Goal: Information Seeking & Learning: Learn about a topic

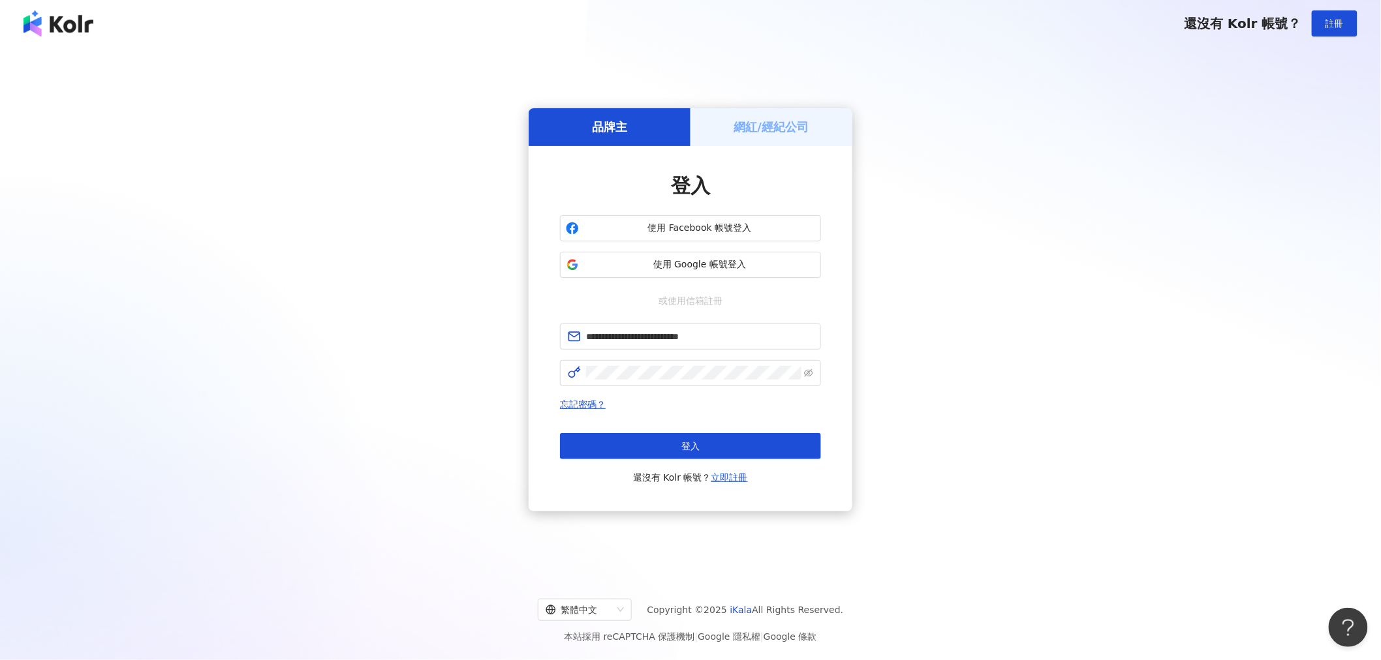
drag, startPoint x: 576, startPoint y: 444, endPoint x: 538, endPoint y: 452, distance: 38.0
click at [427, 159] on button "登入" at bounding box center [690, 446] width 261 height 26
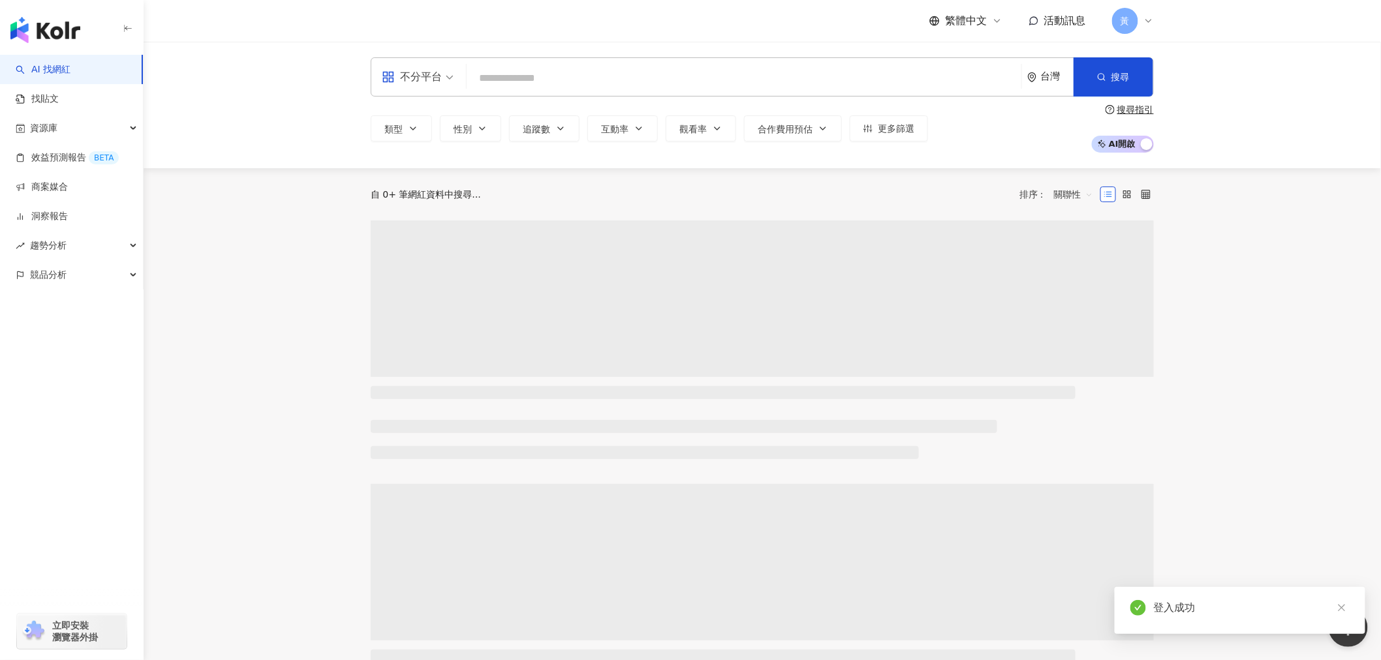
click at [427, 74] on input "search" at bounding box center [744, 78] width 544 height 25
paste input "**********"
type input "**********"
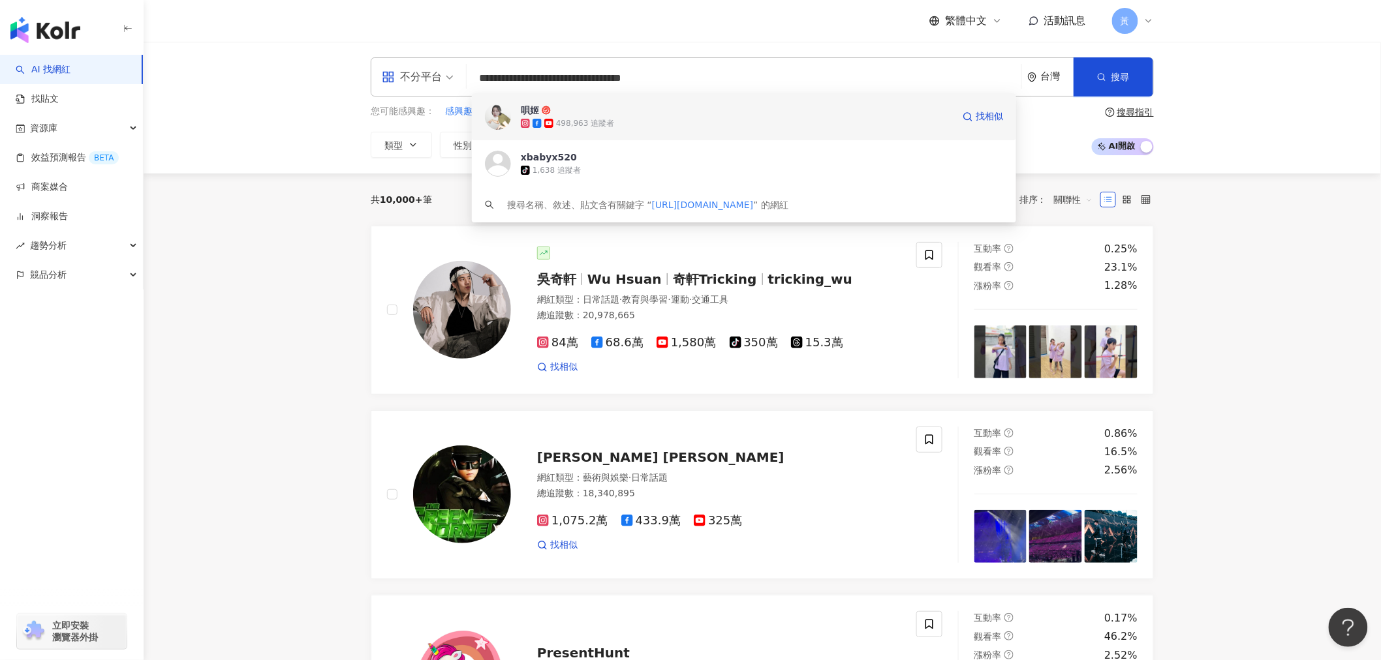
click at [427, 127] on div "498,963 追蹤者" at bounding box center [585, 123] width 58 height 11
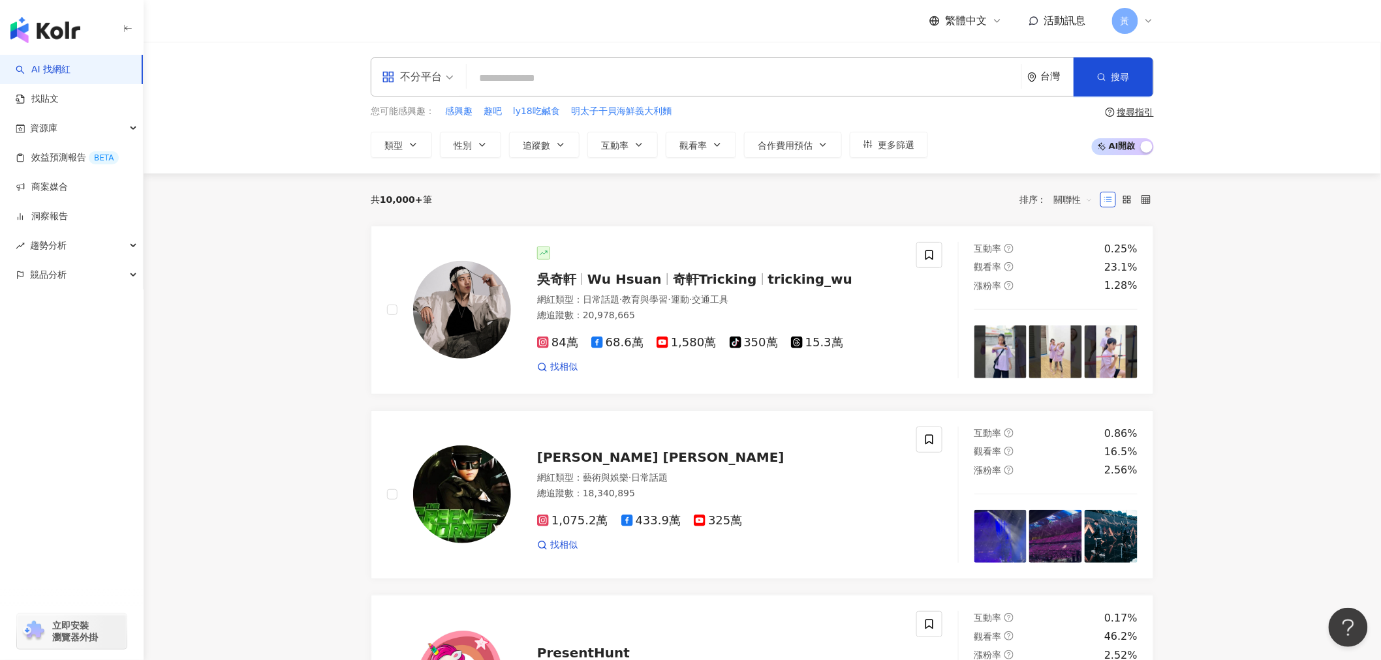
paste input "**********"
type input "**********"
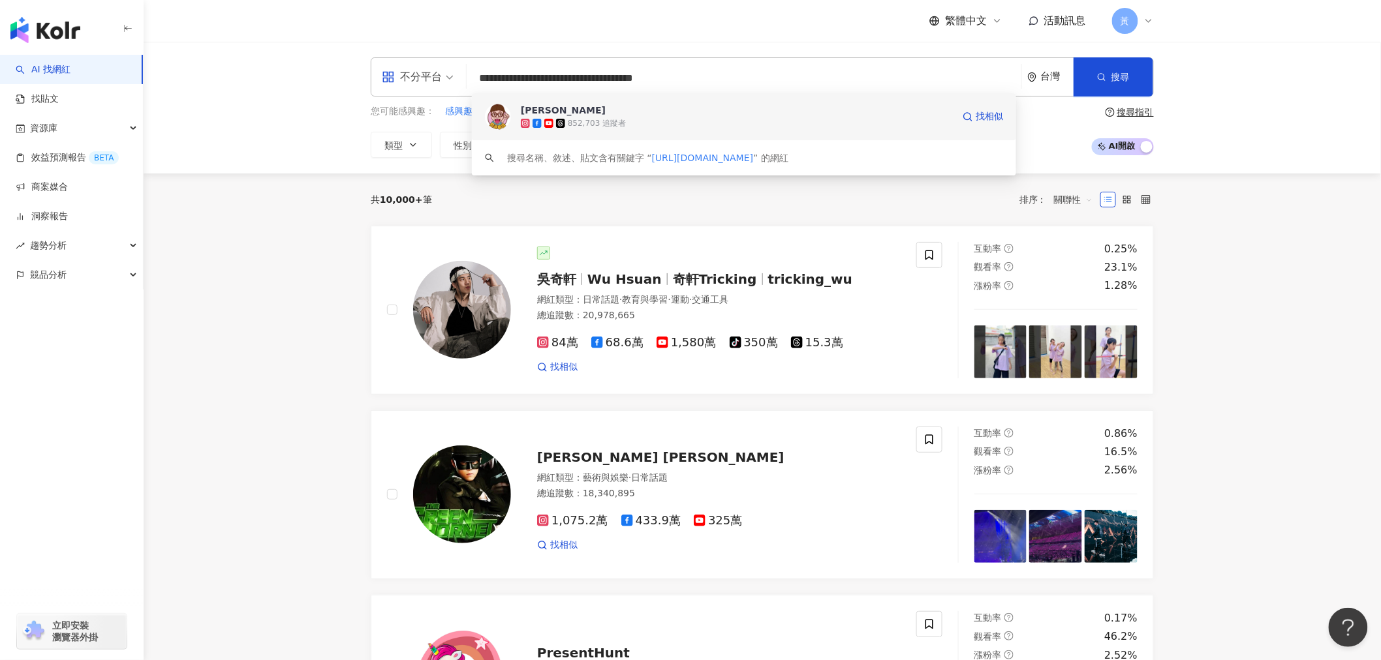
click at [427, 105] on div "[PERSON_NAME]" at bounding box center [563, 110] width 85 height 13
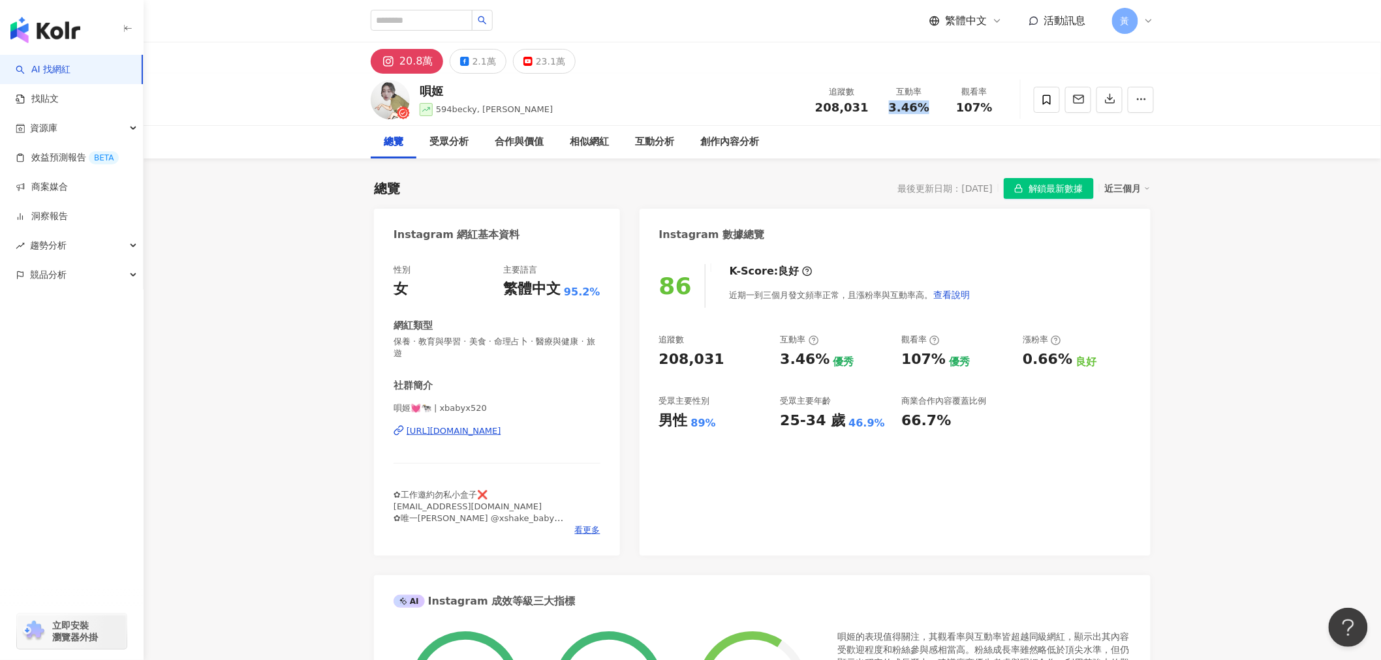
drag, startPoint x: 887, startPoint y: 111, endPoint x: 929, endPoint y: 111, distance: 41.8
click at [929, 111] on div "3.46%" at bounding box center [909, 107] width 50 height 13
copy span "3.46%"
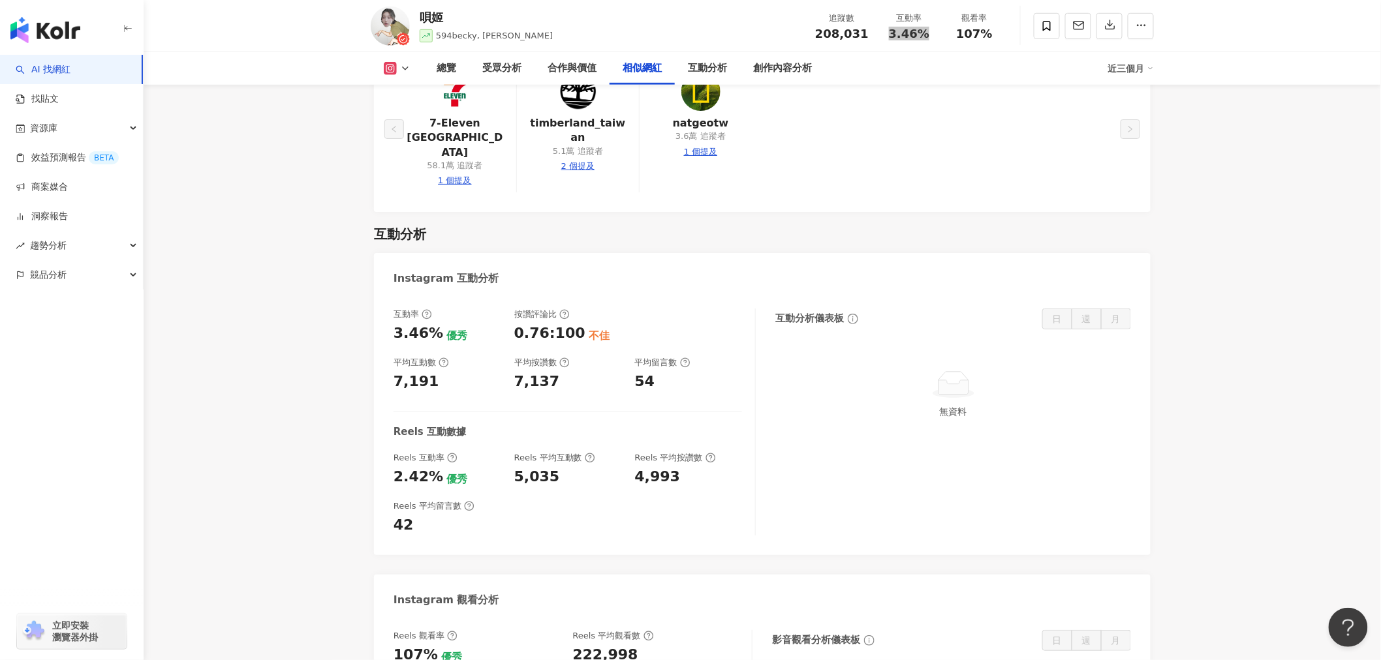
scroll to position [2465, 0]
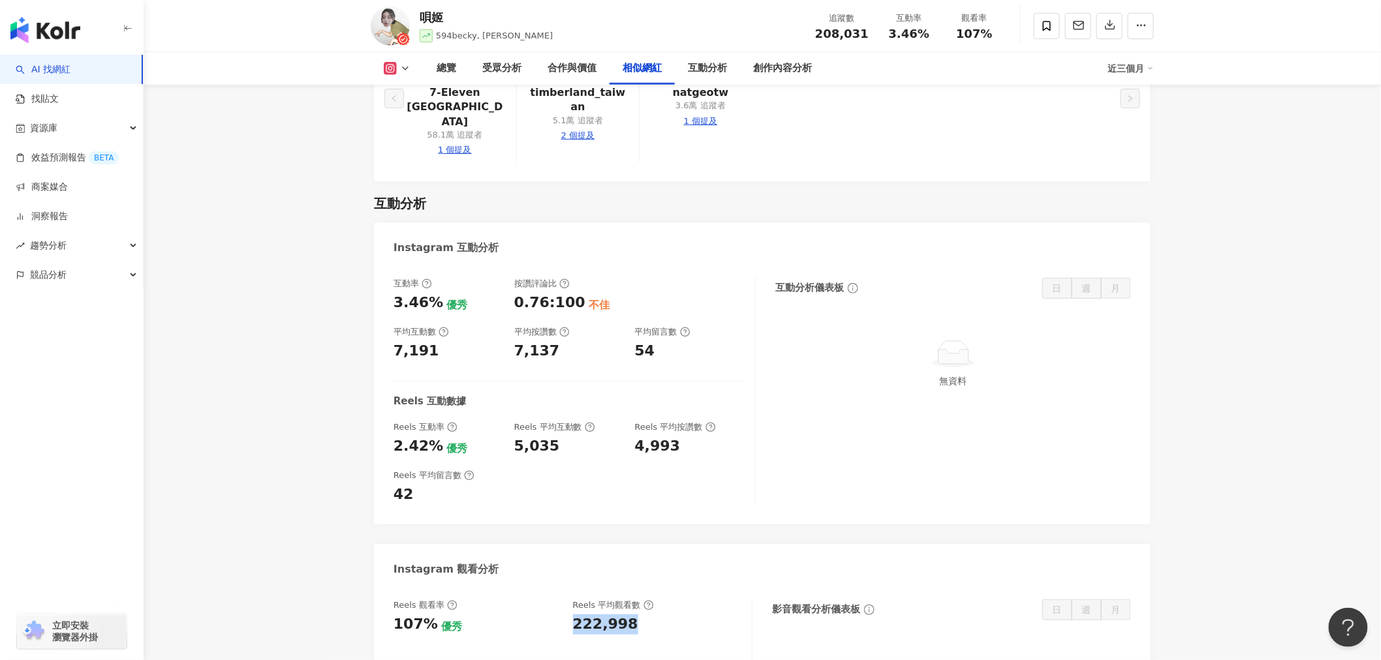
drag, startPoint x: 573, startPoint y: 569, endPoint x: 643, endPoint y: 569, distance: 70.5
click at [643, 615] on div "222,998" at bounding box center [656, 625] width 166 height 20
copy div "222,998"
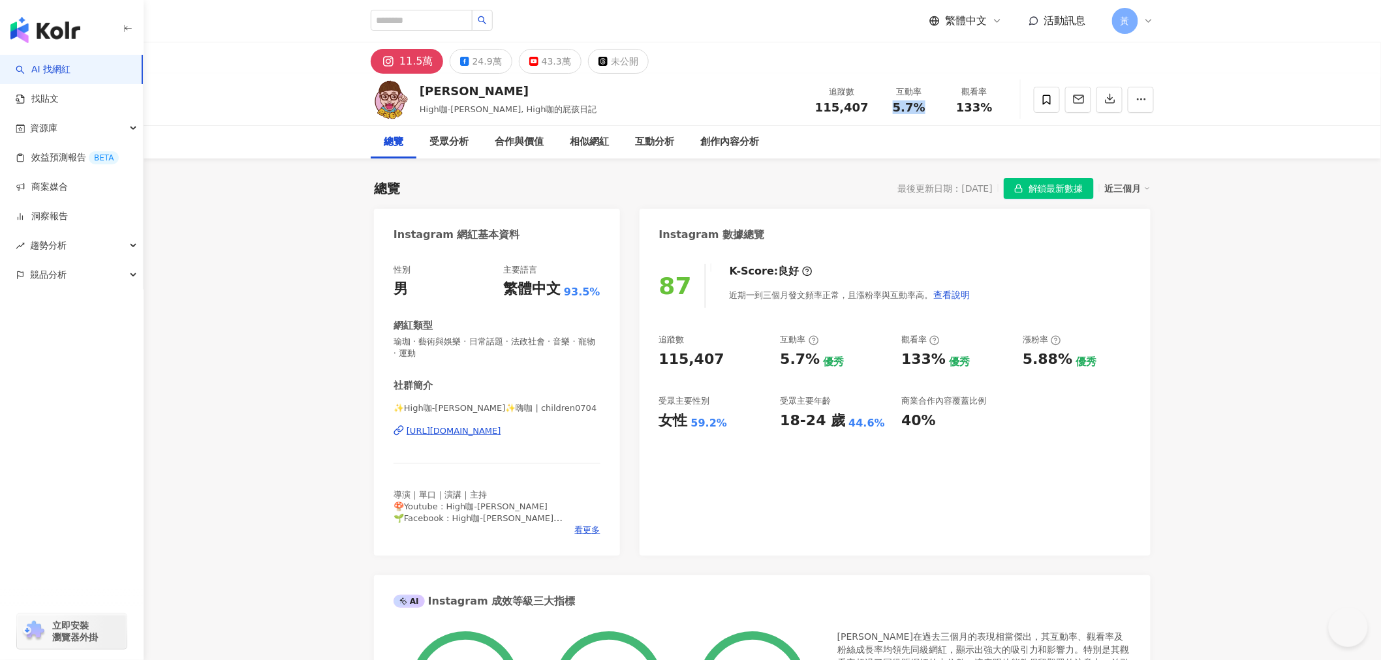
drag, startPoint x: 895, startPoint y: 107, endPoint x: 930, endPoint y: 110, distance: 35.3
click at [930, 110] on div "5.7%" at bounding box center [909, 107] width 50 height 13
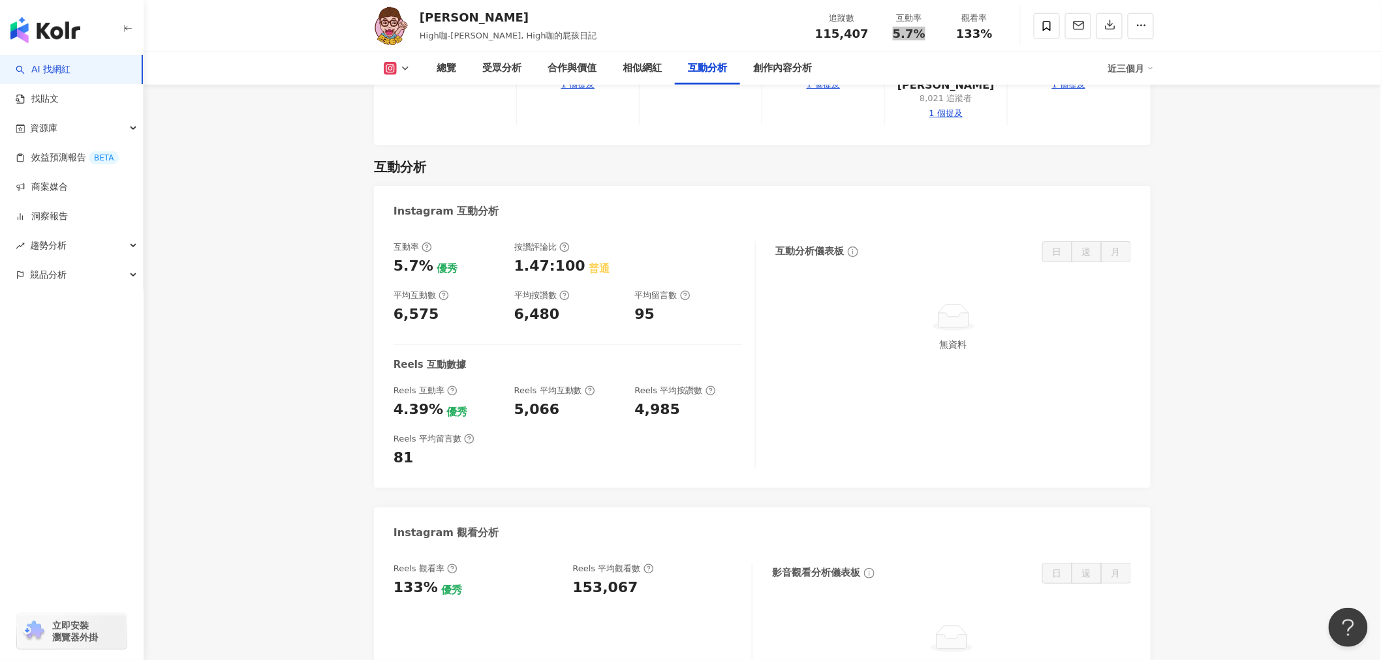
scroll to position [2537, 0]
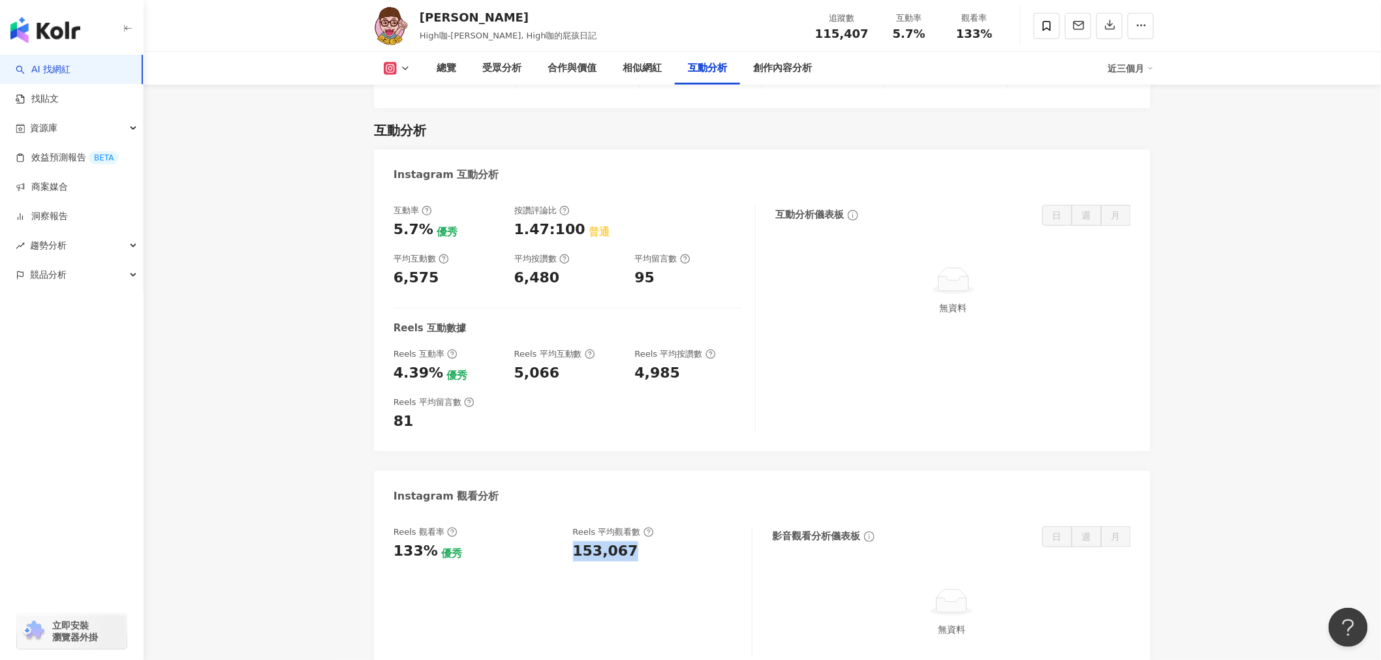
drag, startPoint x: 574, startPoint y: 525, endPoint x: 643, endPoint y: 523, distance: 69.2
click at [643, 542] on div "153,067" at bounding box center [656, 552] width 166 height 20
copy div "153,067"
